Goal: Find specific page/section: Find specific page/section

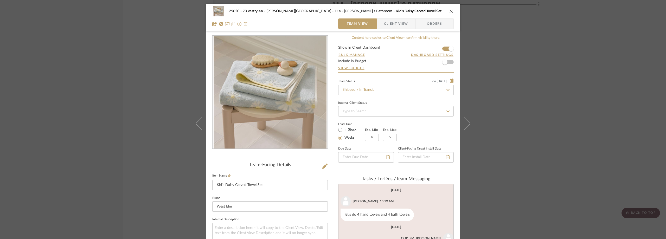
click at [170, 39] on div "25020 - 70 Vestry 4A - [PERSON_NAME] 114 - [PERSON_NAME]'s Bathroom Kid's Daisy…" at bounding box center [333, 119] width 666 height 239
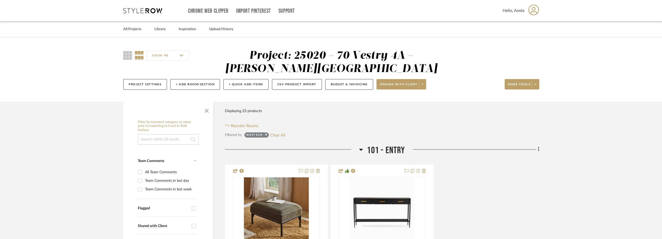
click at [141, 14] on div "Chrome Web Clipper Import Pinterest Support All Projects Library Inspiration Up…" at bounding box center [331, 10] width 416 height 21
click at [142, 13] on icon at bounding box center [142, 10] width 39 height 5
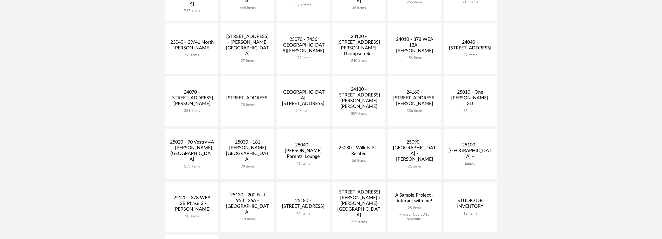
scroll to position [156, 0]
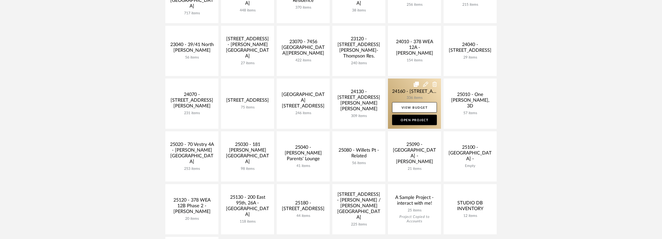
click at [406, 97] on link at bounding box center [414, 104] width 53 height 50
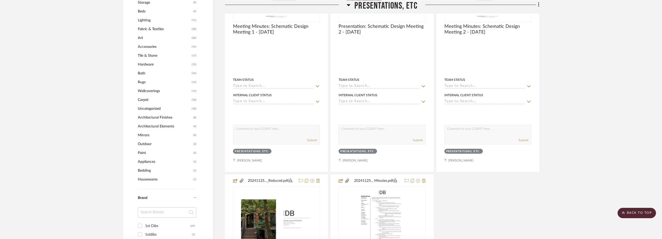
scroll to position [598, 0]
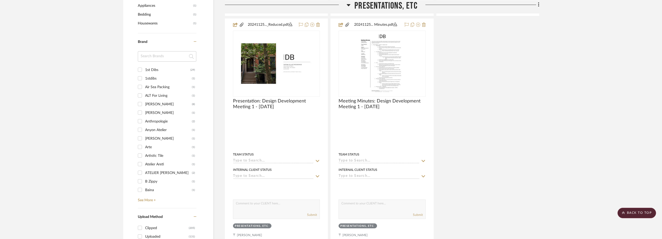
click at [161, 67] on div "1st Dibs" at bounding box center [167, 70] width 45 height 8
click at [144, 67] on input "1st Dibs (29)" at bounding box center [140, 70] width 8 height 8
checkbox input "true"
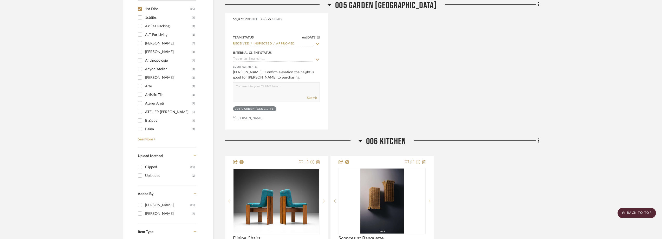
scroll to position [468, 0]
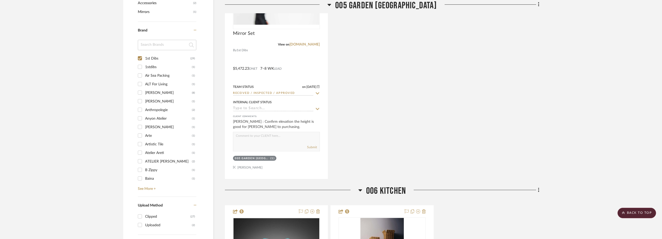
click at [157, 68] on div "1stdibs" at bounding box center [168, 67] width 47 height 8
click at [144, 68] on input "1stdibs (1)" at bounding box center [140, 67] width 8 height 8
checkbox input "true"
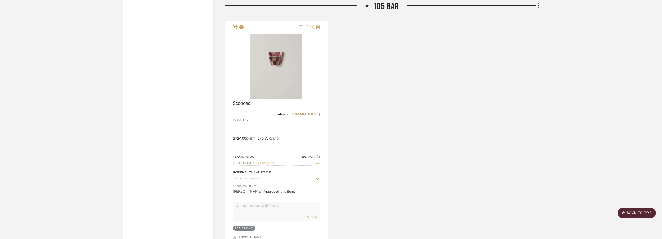
scroll to position [2186, 0]
